Goal: Check status: Check status

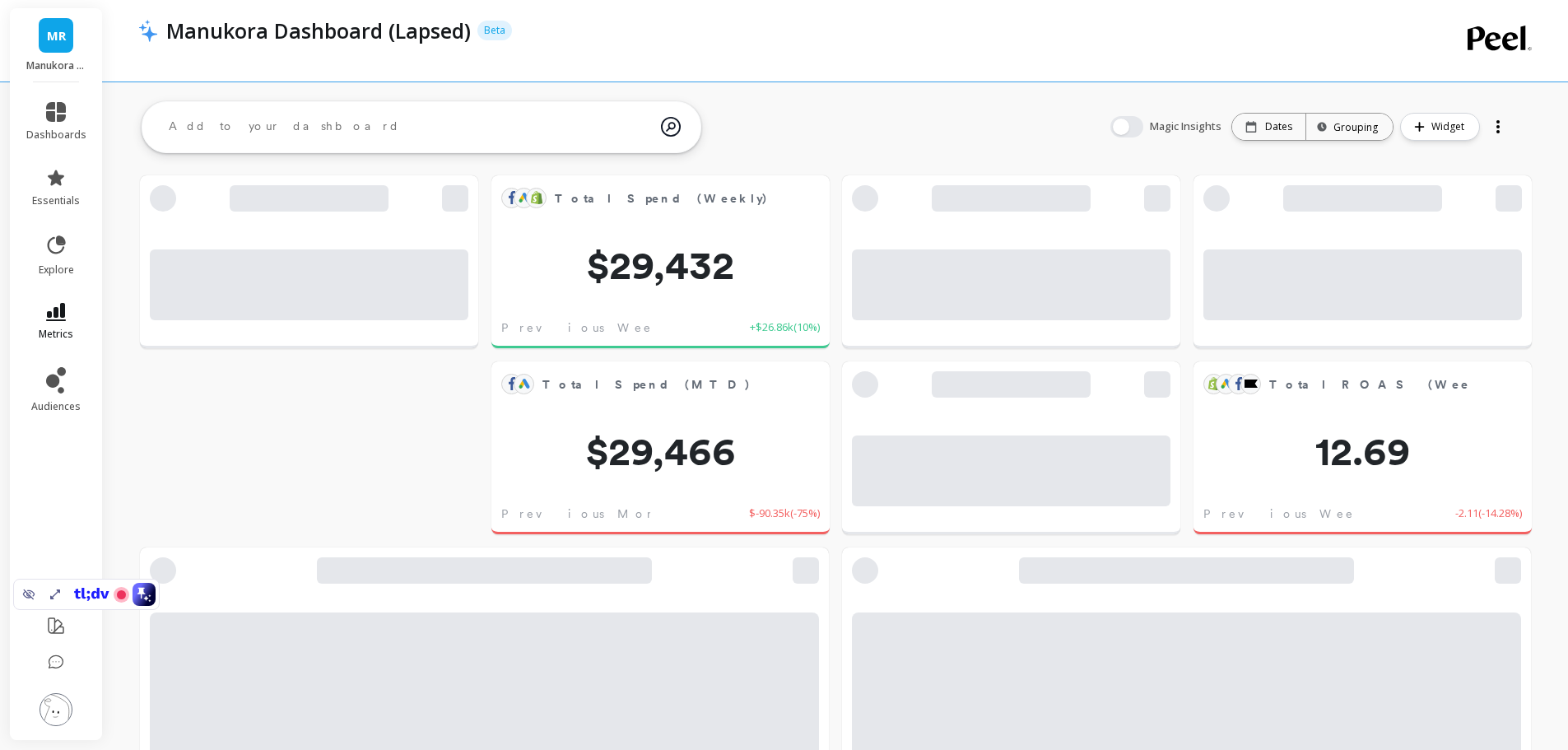
click at [69, 316] on link "metrics" at bounding box center [56, 322] width 60 height 38
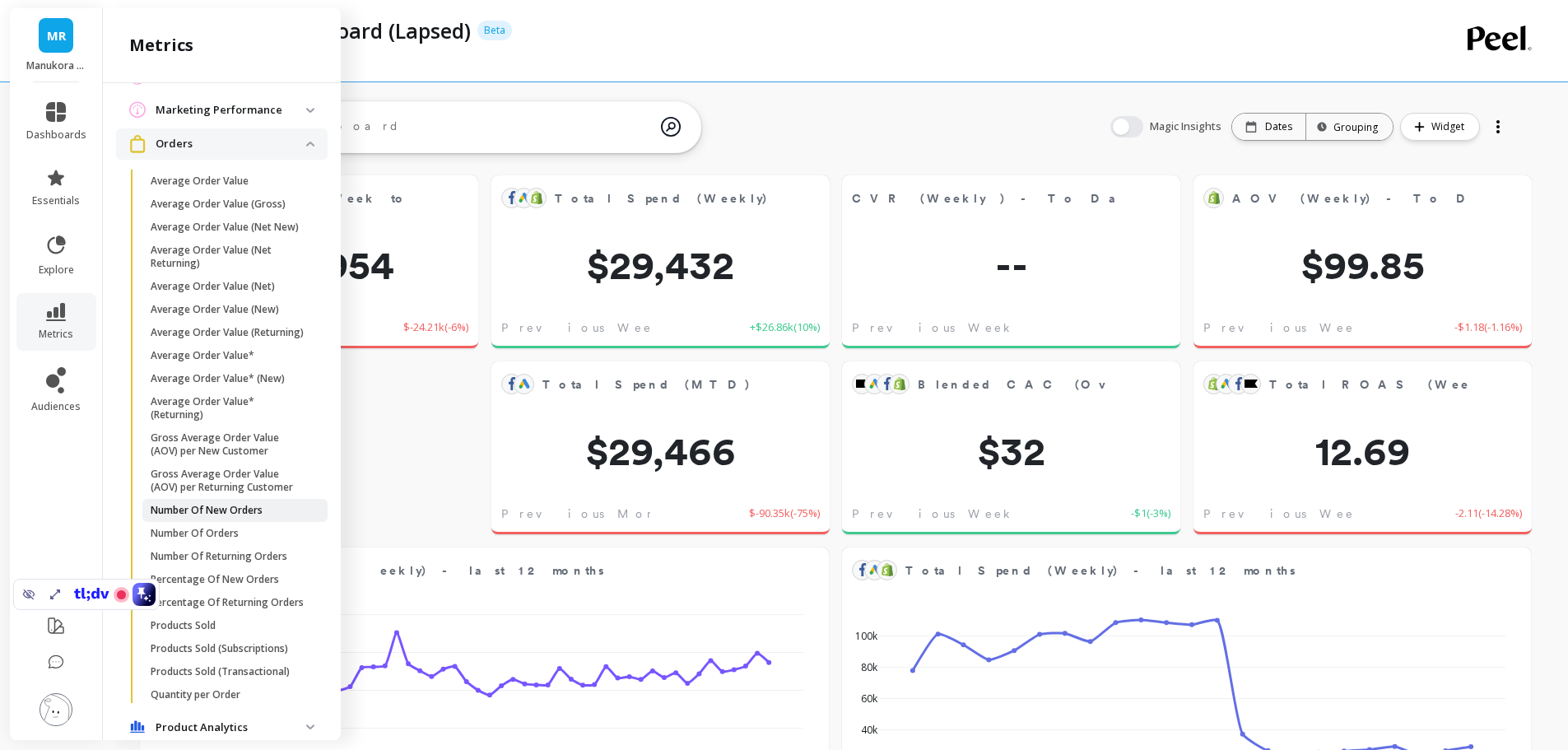
click at [216, 517] on p "Number Of New Orders" at bounding box center [206, 510] width 112 height 13
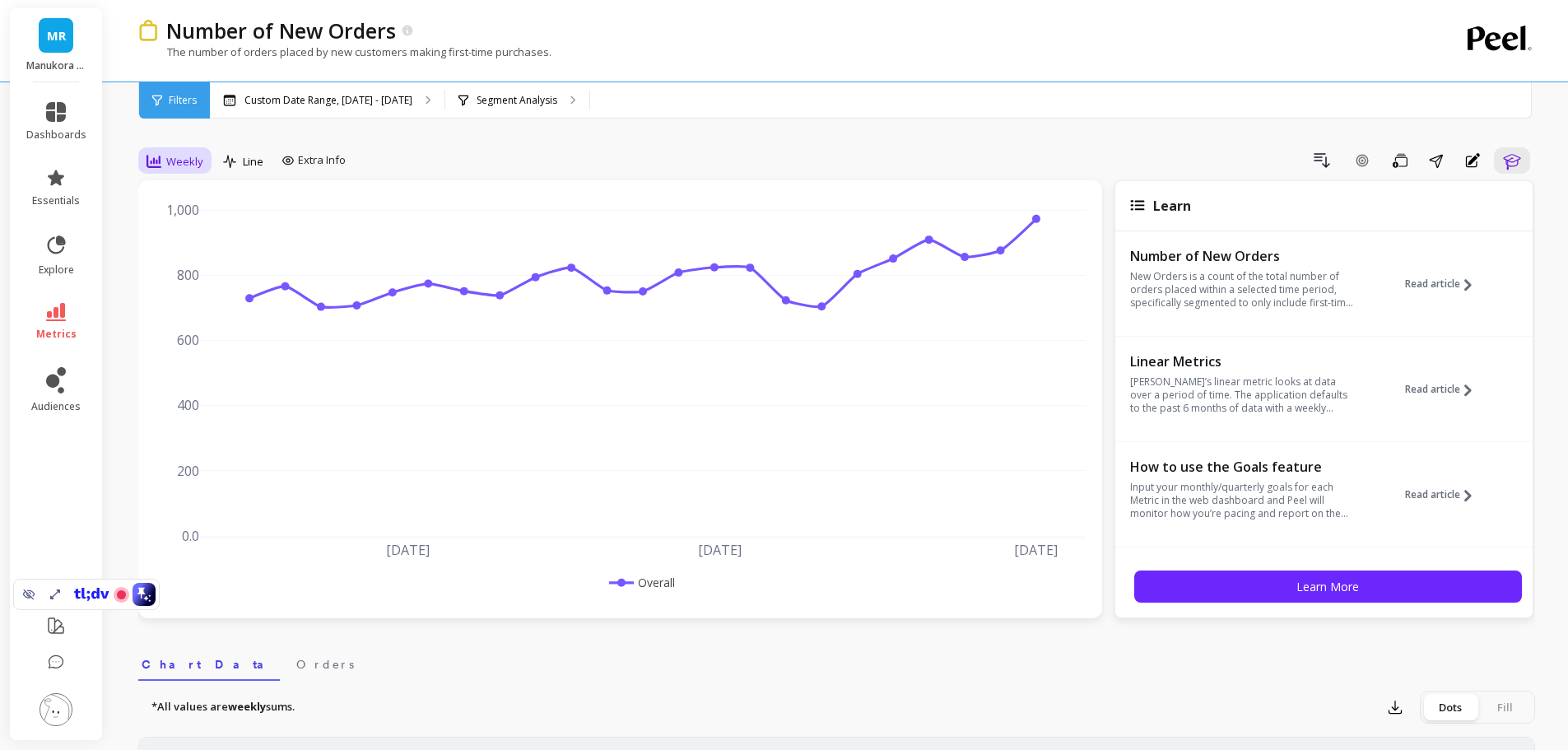
click at [173, 166] on span "Weekly" at bounding box center [184, 162] width 37 height 16
click at [178, 294] on div "Monthly" at bounding box center [200, 293] width 94 height 16
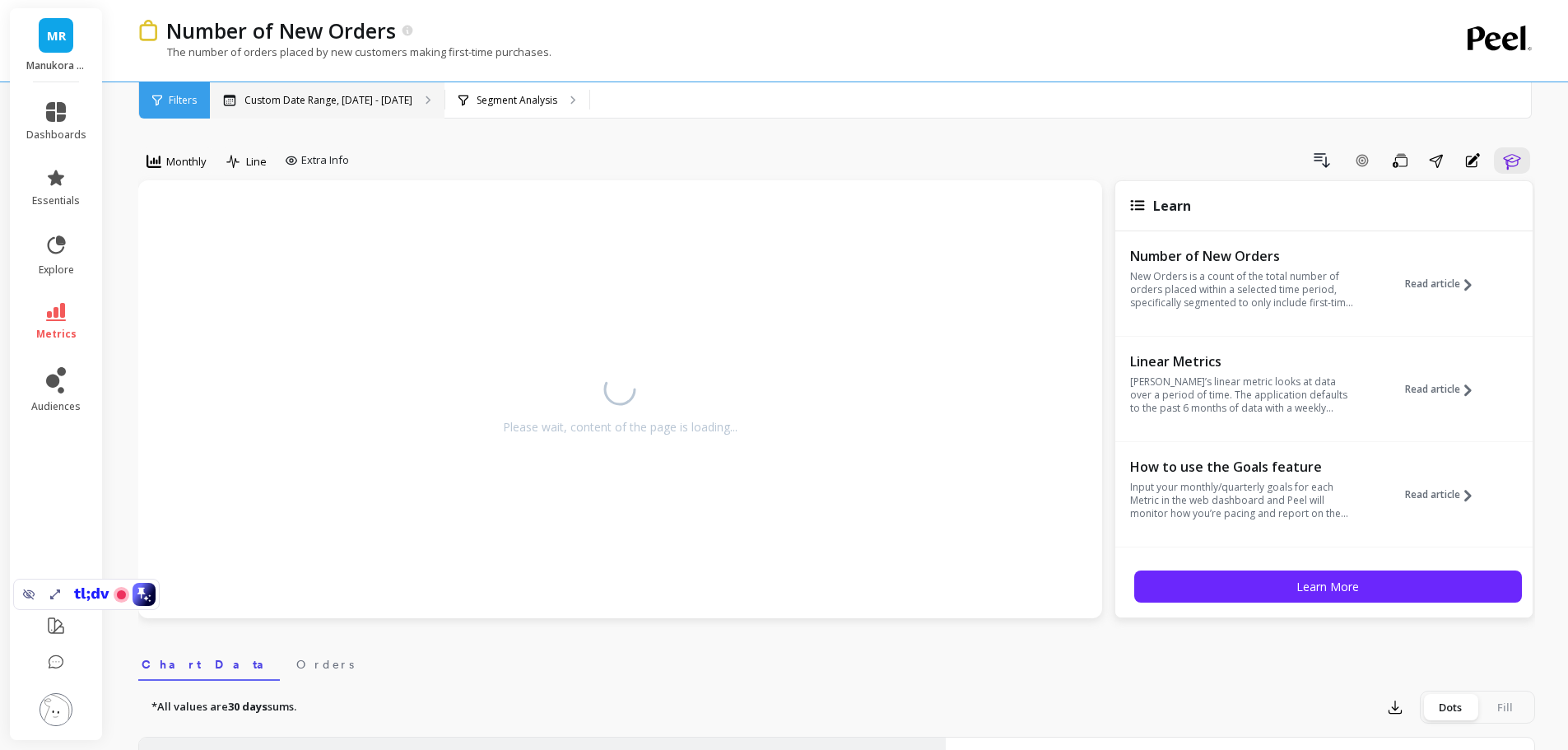
click at [351, 94] on p "Custom Date Range, [DATE] - [DATE]" at bounding box center [328, 101] width 168 height 13
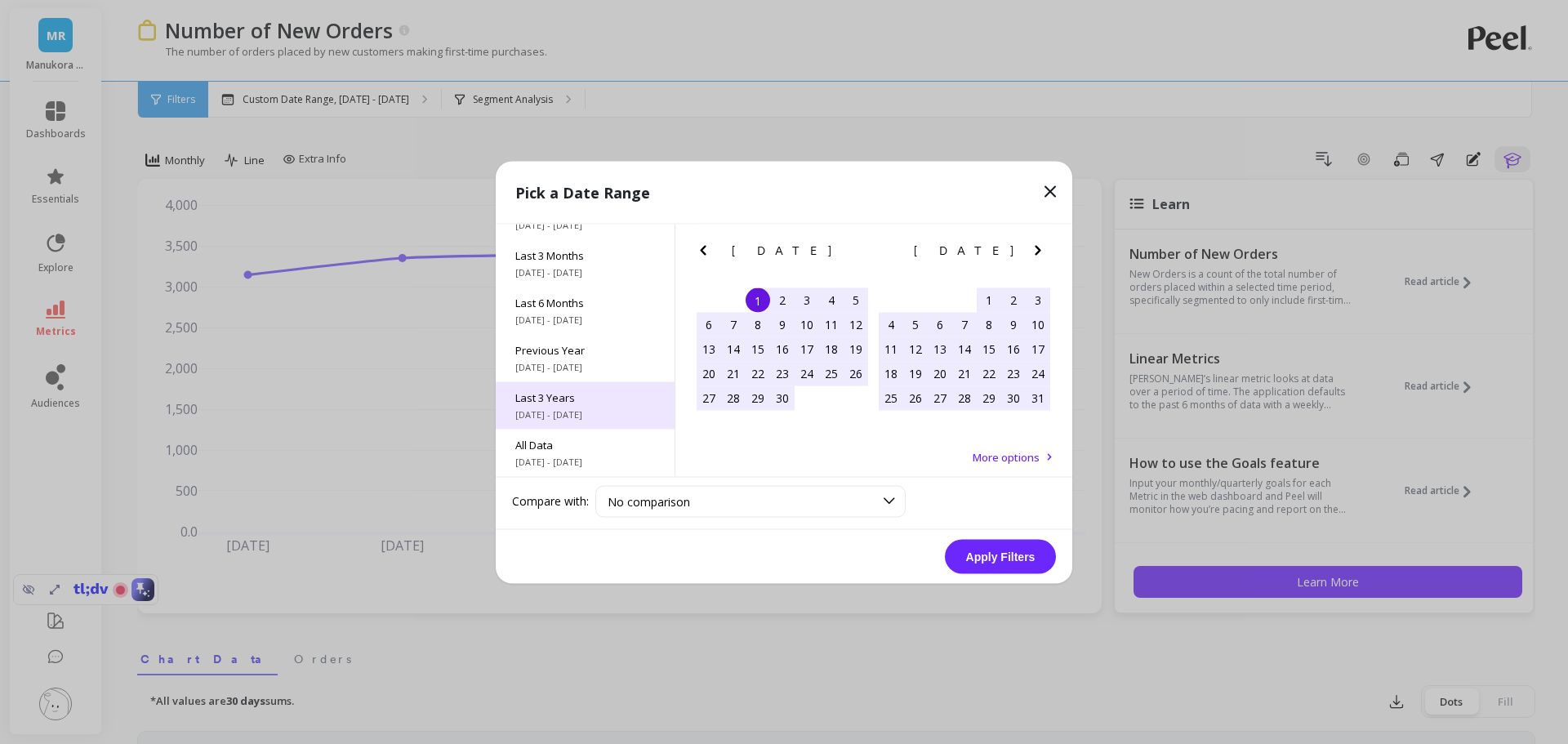
click at [558, 397] on span "Last 3 Years" at bounding box center [586, 397] width 140 height 15
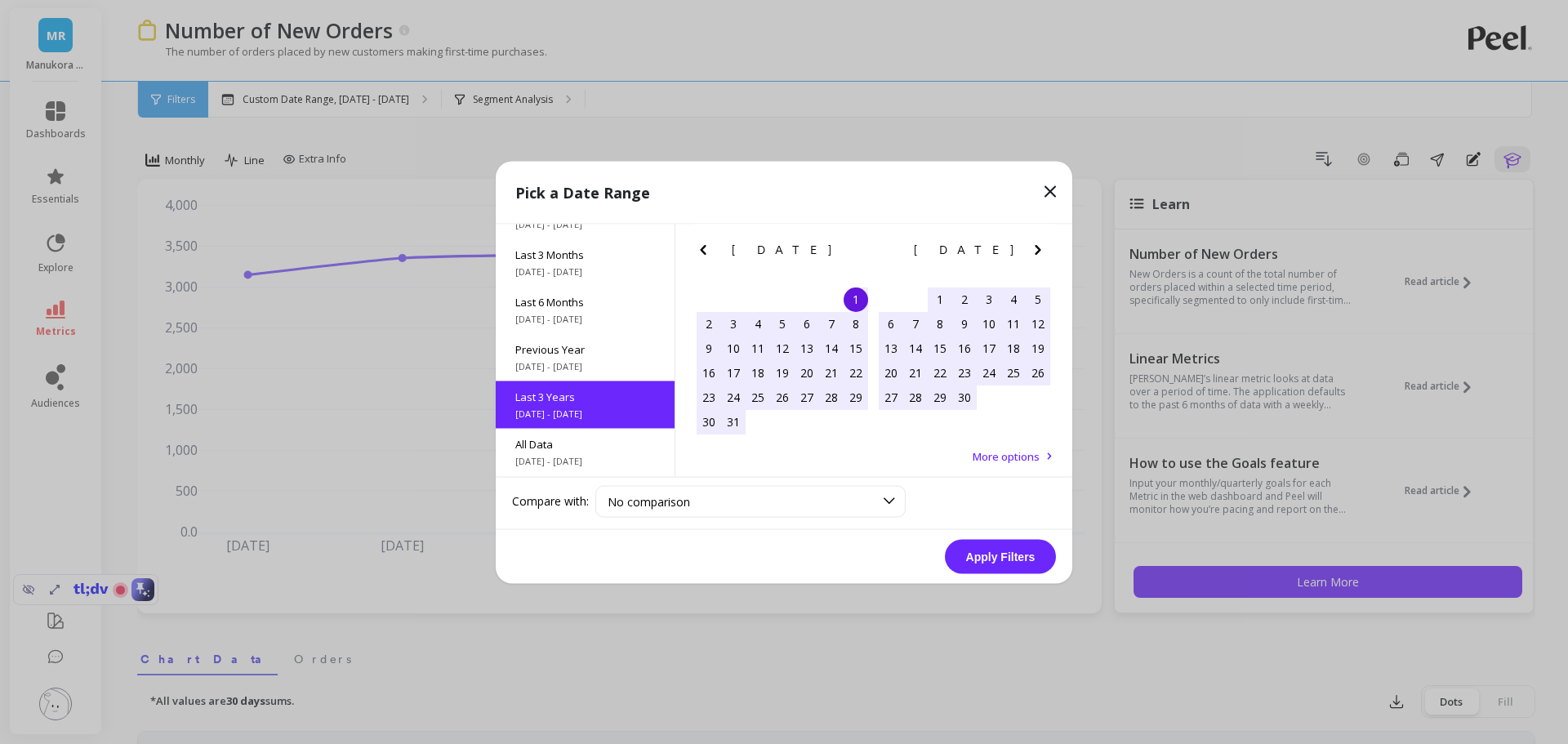
click at [996, 550] on button "Apply Filters" at bounding box center [1000, 555] width 111 height 35
